Goal: Task Accomplishment & Management: Use online tool/utility

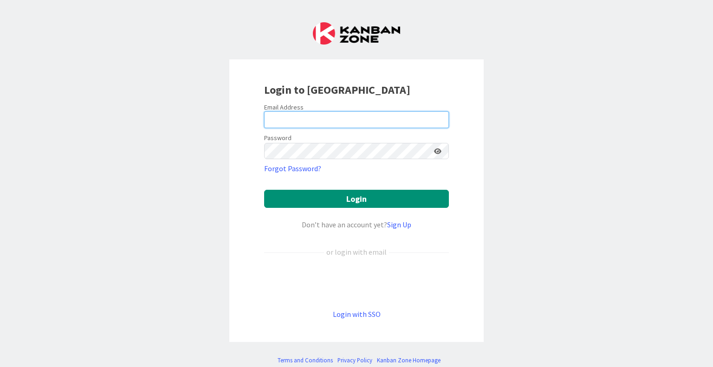
click at [391, 125] on input "email" at bounding box center [356, 119] width 185 height 17
type input "[EMAIL_ADDRESS][PERSON_NAME][DOMAIN_NAME]"
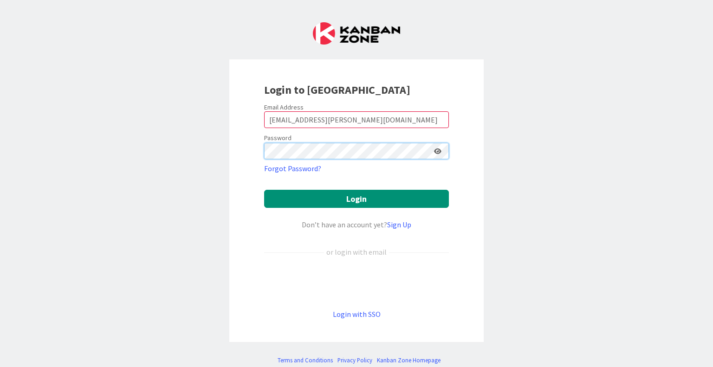
click at [264, 190] on button "Login" at bounding box center [356, 199] width 185 height 18
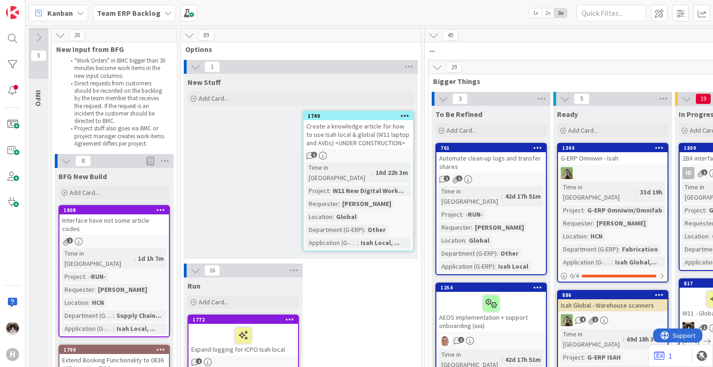
click at [71, 13] on span "Kanban" at bounding box center [60, 12] width 26 height 11
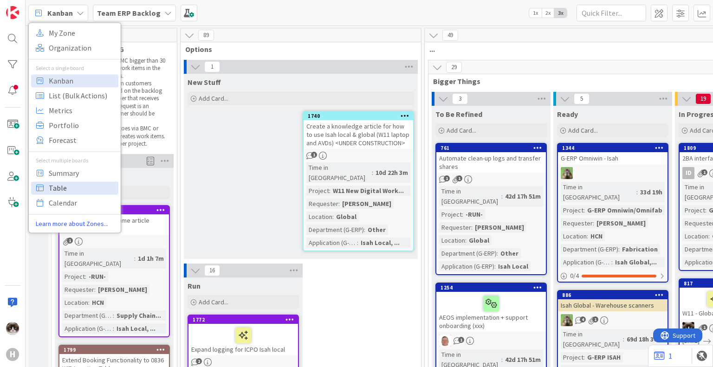
click at [79, 183] on span "Table" at bounding box center [82, 188] width 67 height 14
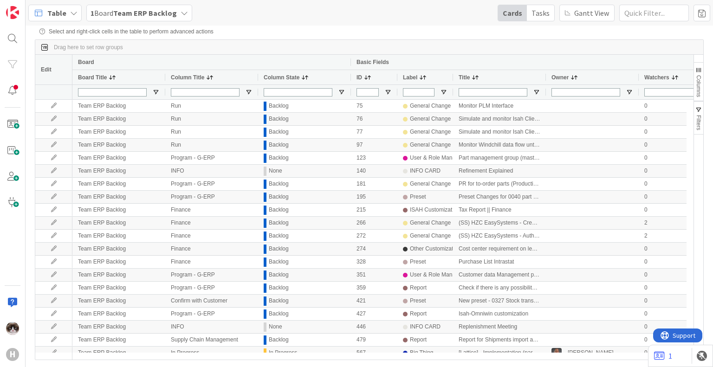
click at [696, 83] on span "Columns" at bounding box center [698, 86] width 6 height 22
click at [696, 84] on span "Columns" at bounding box center [698, 86] width 6 height 22
click at [698, 85] on span "Columns" at bounding box center [698, 86] width 6 height 22
click at [700, 84] on span "Columns" at bounding box center [698, 86] width 6 height 22
click at [698, 89] on span "Columns" at bounding box center [698, 86] width 6 height 22
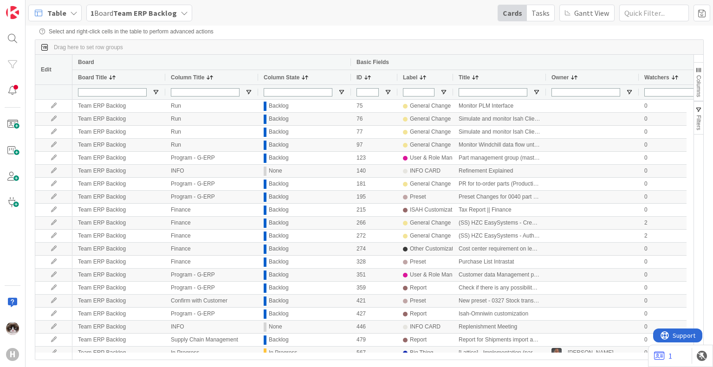
click at [700, 88] on span "Columns" at bounding box center [698, 86] width 6 height 22
click at [698, 75] on button "Columns" at bounding box center [698, 81] width 9 height 39
click at [698, 85] on span "Columns" at bounding box center [698, 86] width 6 height 22
